Goal: Transaction & Acquisition: Purchase product/service

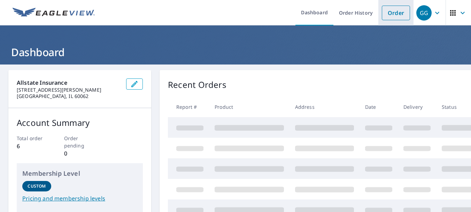
click at [388, 8] on link "Order" at bounding box center [396, 13] width 28 height 15
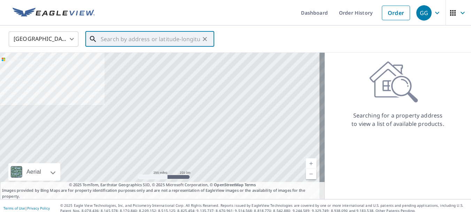
click at [130, 39] on input "text" at bounding box center [150, 39] width 99 height 20
paste input "2710 [PERSON_NAME] 5 POINTS W AV"
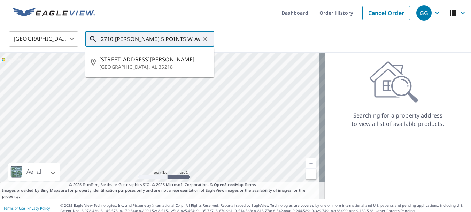
paste input "[GEOGRAPHIC_DATA], [US_STATE], , 3"
click at [158, 39] on input "[STREET_ADDRESS][PERSON_NAME][US_STATE]" at bounding box center [150, 39] width 99 height 20
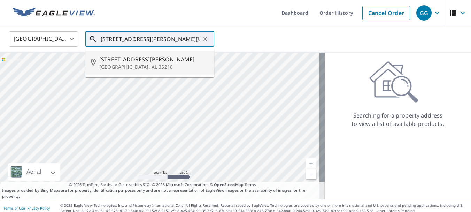
click at [156, 64] on p "[GEOGRAPHIC_DATA], AL 35218" at bounding box center [153, 66] width 109 height 7
type input "[STREET_ADDRESS][PERSON_NAME]"
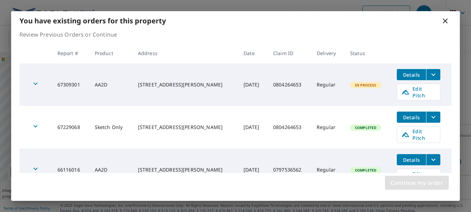
click at [419, 183] on span "Continue my order" at bounding box center [417, 183] width 53 height 10
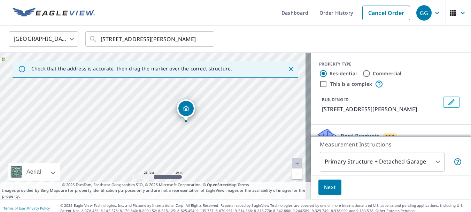
click at [430, 161] on body "GG GG Dashboard Order History Cancel Order GG [GEOGRAPHIC_DATA] [GEOGRAPHIC_DAT…" at bounding box center [235, 106] width 471 height 212
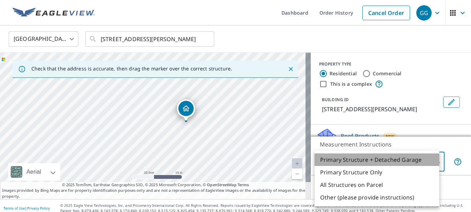
click at [378, 159] on li "Primary Structure + Detached Garage" at bounding box center [377, 159] width 125 height 13
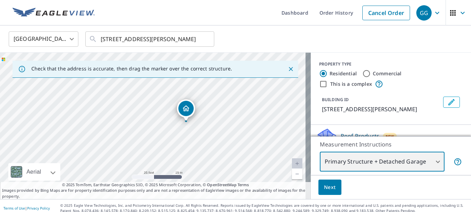
scroll to position [5, 0]
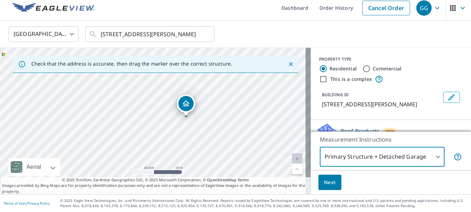
click at [327, 179] on span "Next" at bounding box center [330, 182] width 12 height 9
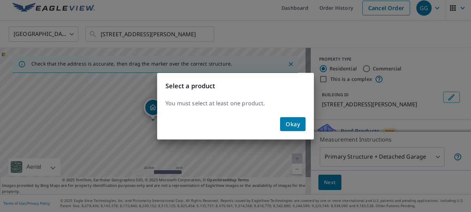
click at [293, 125] on span "Okay" at bounding box center [293, 124] width 14 height 10
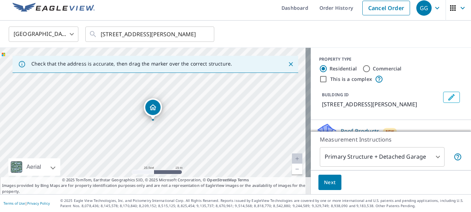
click at [351, 78] on label "This is a complex" at bounding box center [351, 79] width 42 height 7
click at [328, 78] on input "This is a complex" at bounding box center [323, 79] width 8 height 8
checkbox input "true"
radio input "false"
radio input "true"
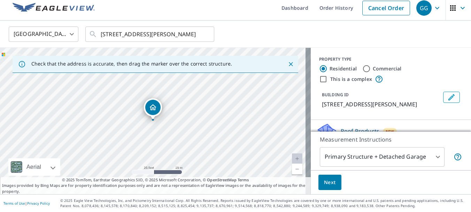
type input "4"
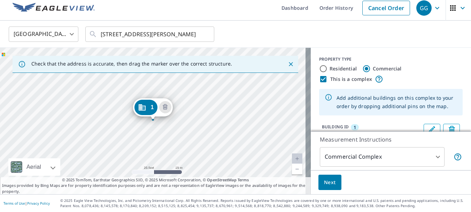
scroll to position [55, 0]
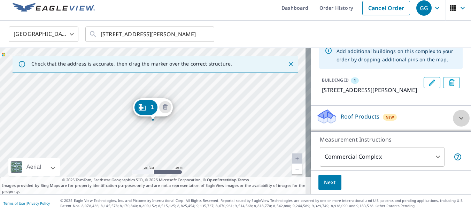
click at [453, 118] on div at bounding box center [461, 118] width 17 height 17
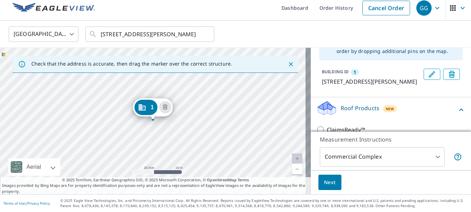
scroll to position [94, 0]
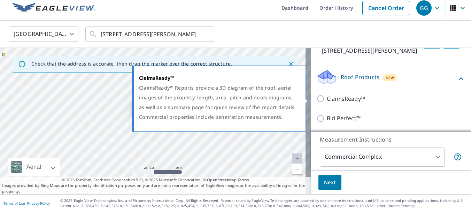
click at [318, 99] on input "ClaimsReady™" at bounding box center [321, 98] width 10 height 8
checkbox input "true"
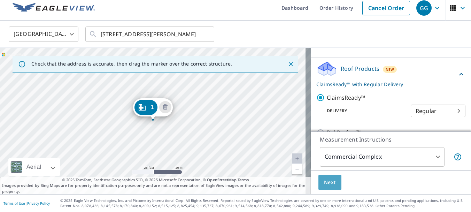
click at [332, 178] on button "Next" at bounding box center [330, 183] width 23 height 16
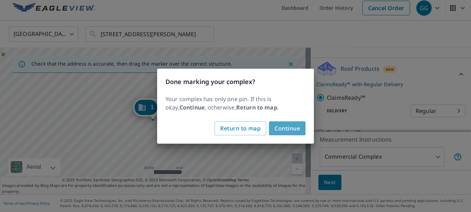
click at [301, 127] on button "Continue" at bounding box center [287, 128] width 37 height 14
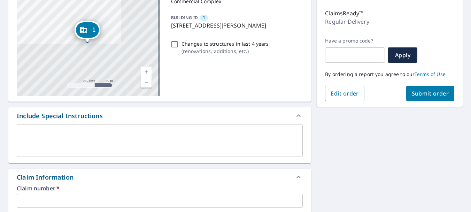
scroll to position [83, 0]
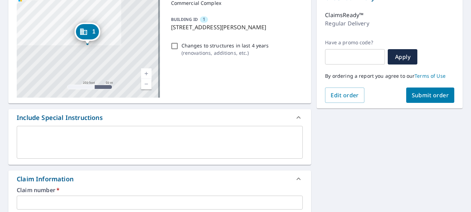
click at [66, 201] on input "text" at bounding box center [160, 203] width 286 height 14
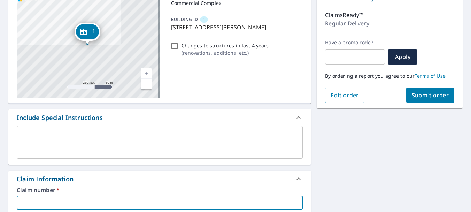
paste input "0804264653"
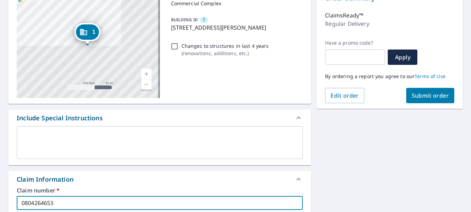
scroll to position [80, 0]
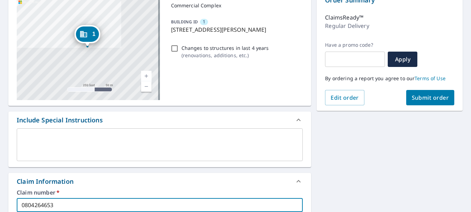
type input "0804264653"
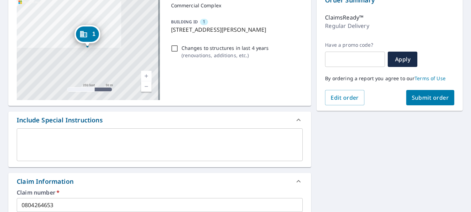
click at [189, 52] on p "Changes to structures in last 4 years" at bounding box center [225, 47] width 87 height 7
click at [179, 53] on input "Changes to structures in last 4 years ( renovations, additions, etc. )" at bounding box center [174, 48] width 8 height 8
checkbox input "true"
click at [437, 93] on button "Submit order" at bounding box center [430, 97] width 48 height 15
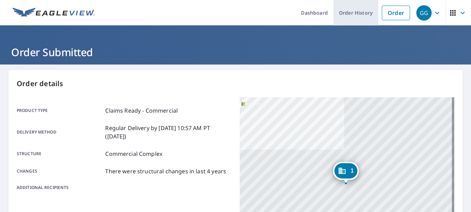
click at [346, 15] on link "Order History" at bounding box center [356, 12] width 45 height 25
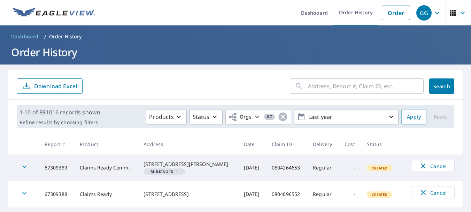
drag, startPoint x: 194, startPoint y: 169, endPoint x: 136, endPoint y: 166, distance: 58.3
click at [138, 166] on td "[STREET_ADDRESS][PERSON_NAME]" at bounding box center [188, 167] width 100 height 26
copy div "[STREET_ADDRESS][PERSON_NAME]"
click at [311, 87] on input "text" at bounding box center [366, 86] width 116 height 20
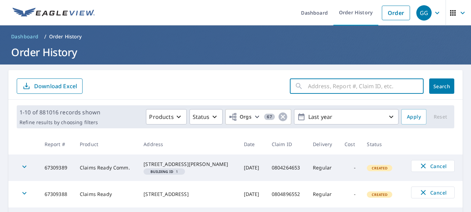
paste input "[STREET_ADDRESS][PERSON_NAME]"
type input "[STREET_ADDRESS][PERSON_NAME]"
click at [429, 87] on button "Search" at bounding box center [441, 85] width 25 height 15
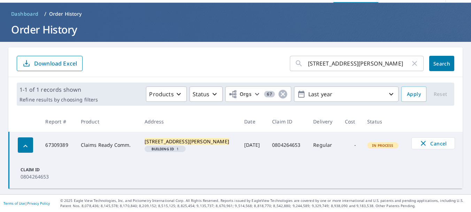
scroll to position [28, 0]
click at [355, 144] on td "-" at bounding box center [350, 145] width 22 height 26
click at [179, 142] on mark "[STREET_ADDRESS][PERSON_NAME]" at bounding box center [187, 141] width 85 height 7
click at [371, 139] on td "In Process" at bounding box center [384, 145] width 44 height 26
click at [187, 142] on mark "[STREET_ADDRESS][PERSON_NAME]" at bounding box center [187, 141] width 85 height 7
